Goal: Navigation & Orientation: Go to known website

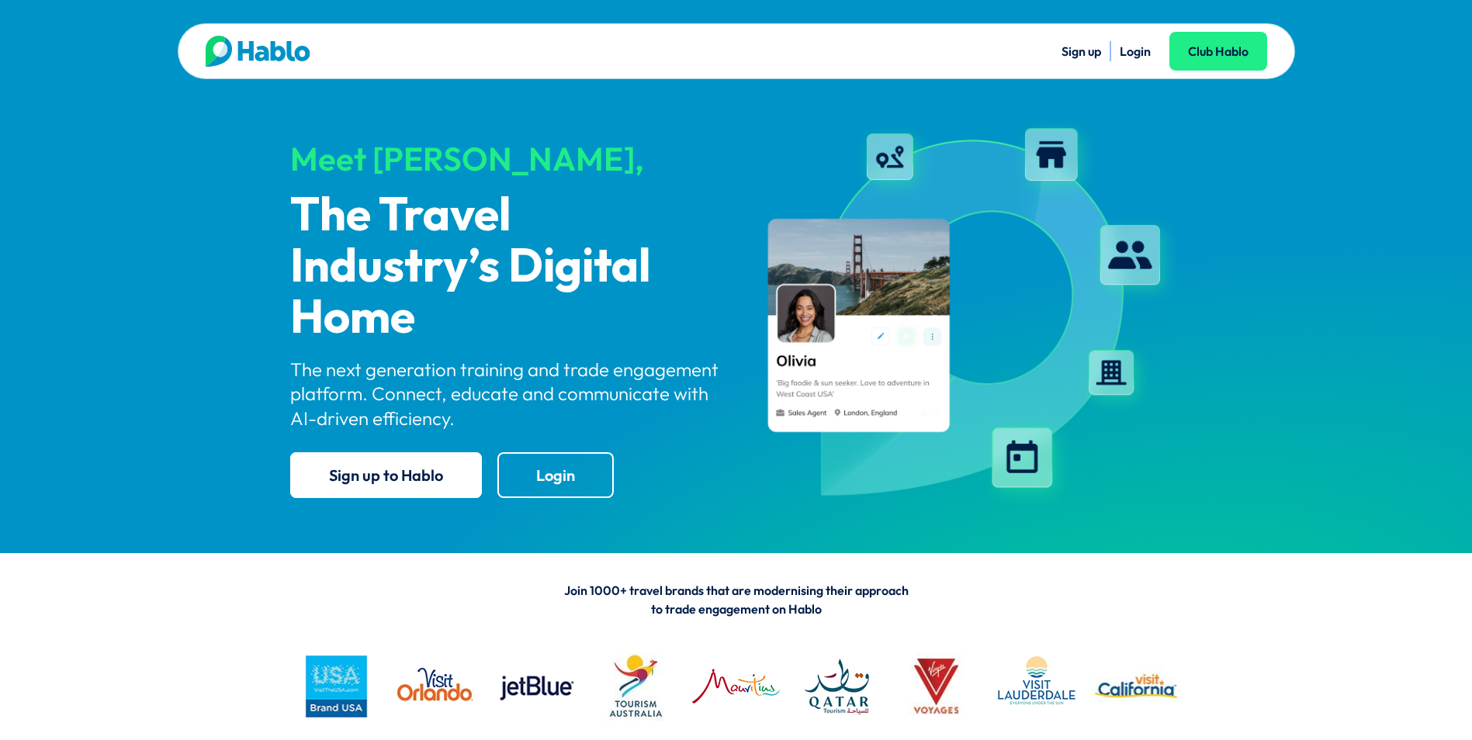
click at [1138, 55] on link "Login" at bounding box center [1134, 51] width 31 height 16
click at [1124, 53] on link "Login" at bounding box center [1134, 51] width 31 height 16
click at [1125, 48] on link "Login" at bounding box center [1134, 51] width 31 height 16
